Goal: Task Accomplishment & Management: Complete application form

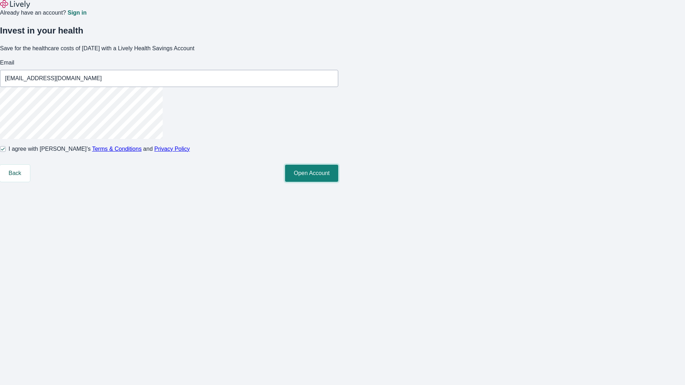
click at [338, 182] on button "Open Account" at bounding box center [311, 173] width 53 height 17
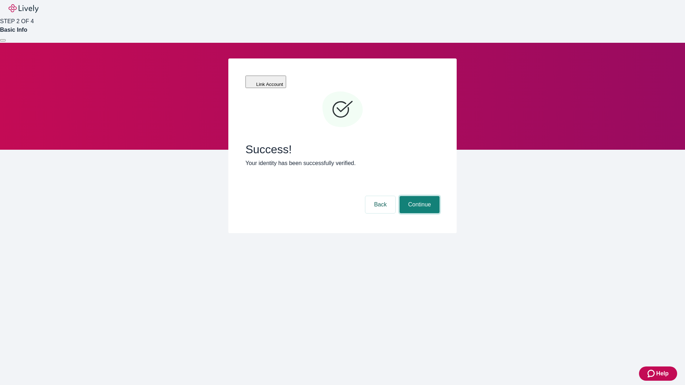
click at [419, 196] on button "Continue" at bounding box center [420, 204] width 40 height 17
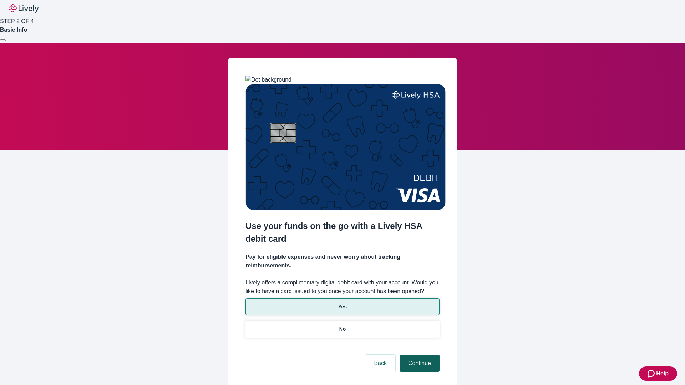
click at [342, 303] on p "Yes" at bounding box center [342, 306] width 9 height 7
click at [419, 355] on button "Continue" at bounding box center [420, 363] width 40 height 17
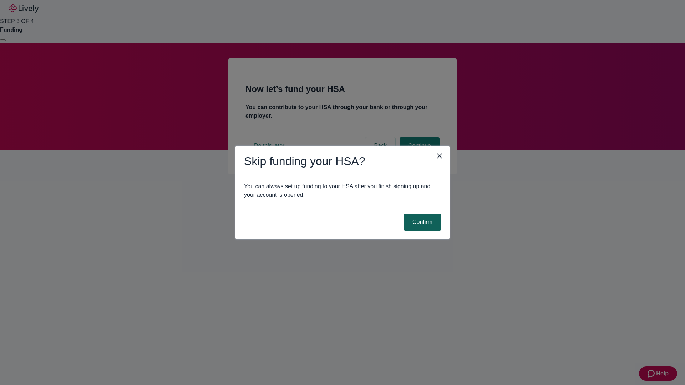
click at [422, 222] on button "Confirm" at bounding box center [422, 222] width 37 height 17
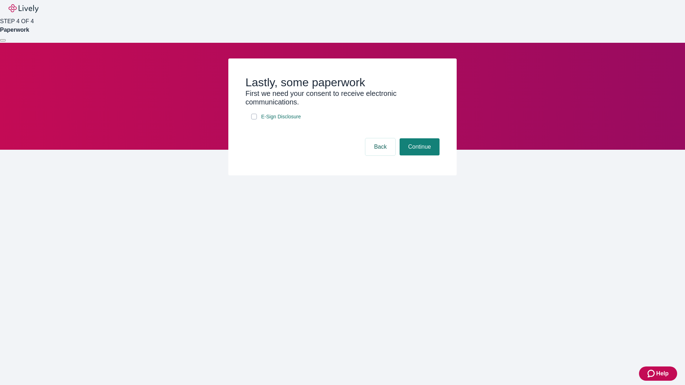
click at [254, 120] on input "E-Sign Disclosure" at bounding box center [254, 117] width 6 height 6
checkbox input "true"
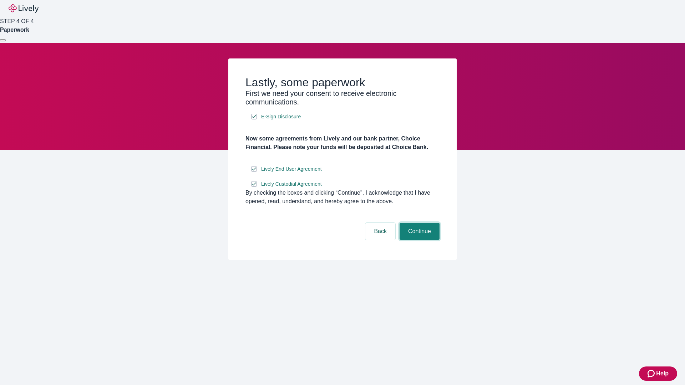
click at [419, 240] on button "Continue" at bounding box center [420, 231] width 40 height 17
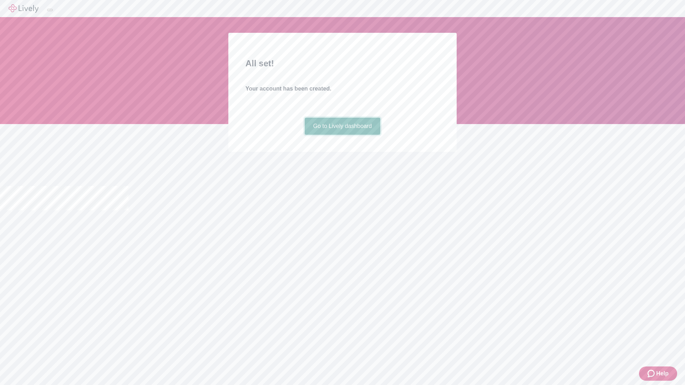
click at [342, 135] on link "Go to Lively dashboard" at bounding box center [343, 126] width 76 height 17
